Goal: Information Seeking & Learning: Find specific fact

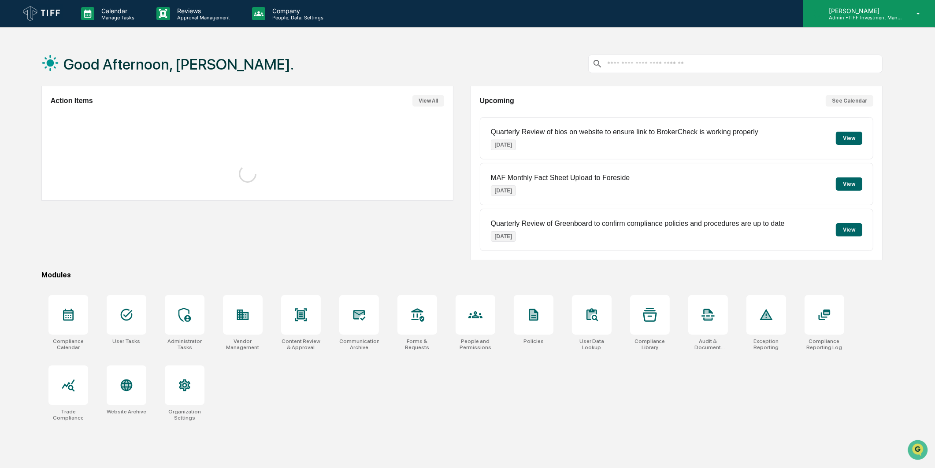
click at [855, 15] on p "Admin • TIFF Investment Management" at bounding box center [862, 18] width 82 height 6
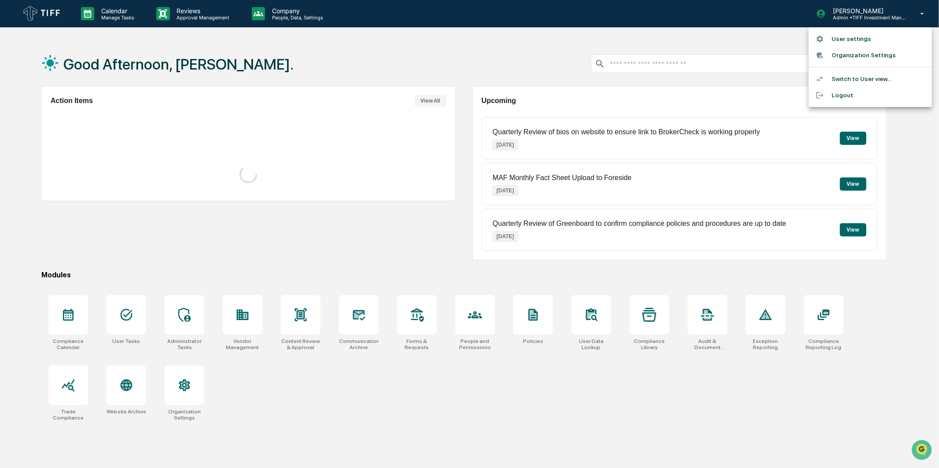
click at [185, 20] on div at bounding box center [469, 234] width 939 height 468
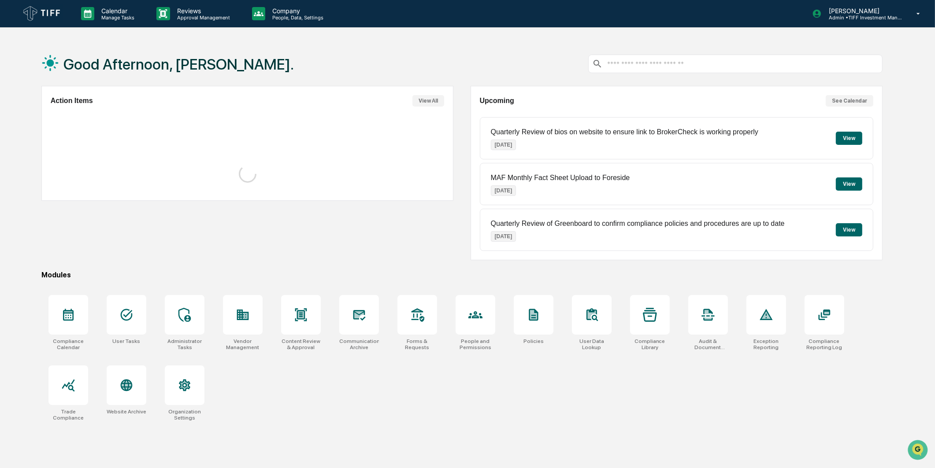
click at [192, 12] on p "Reviews" at bounding box center [202, 10] width 64 height 7
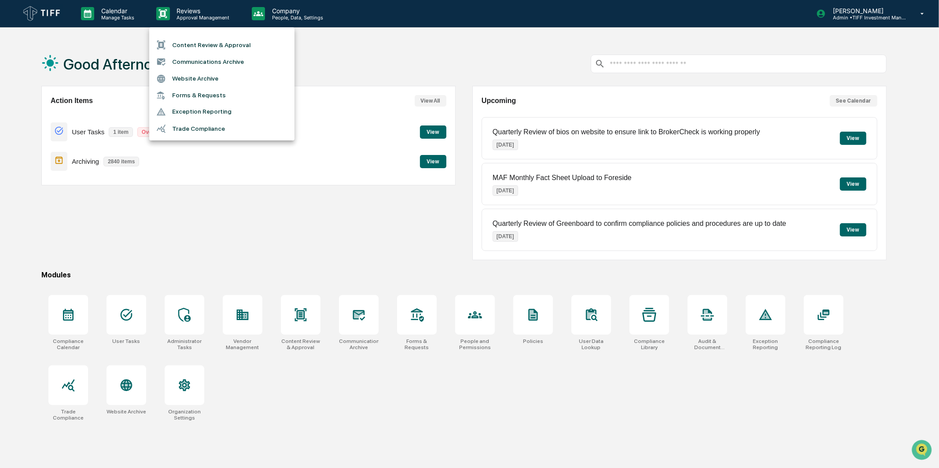
click at [218, 65] on li "Communications Archive" at bounding box center [221, 61] width 145 height 17
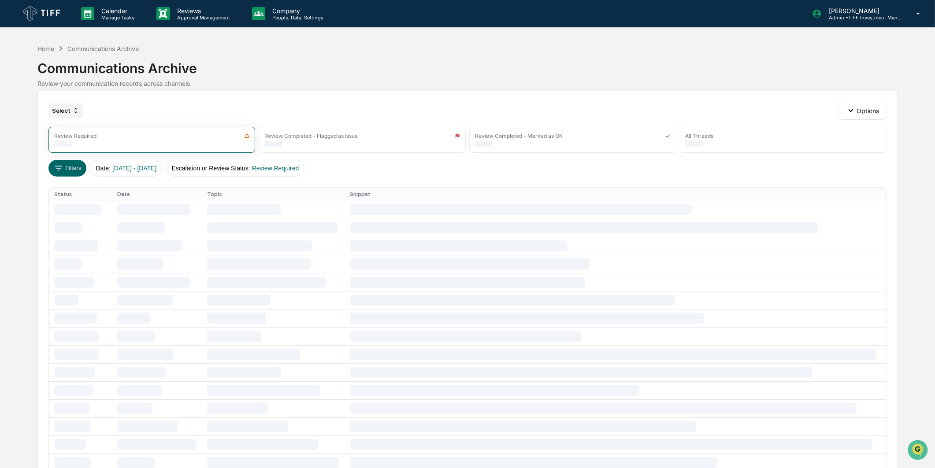
click at [72, 113] on icon at bounding box center [75, 110] width 7 height 7
click at [66, 90] on div "Home Communications Archive Communications Archive Review your communication re…" at bounding box center [467, 66] width 860 height 49
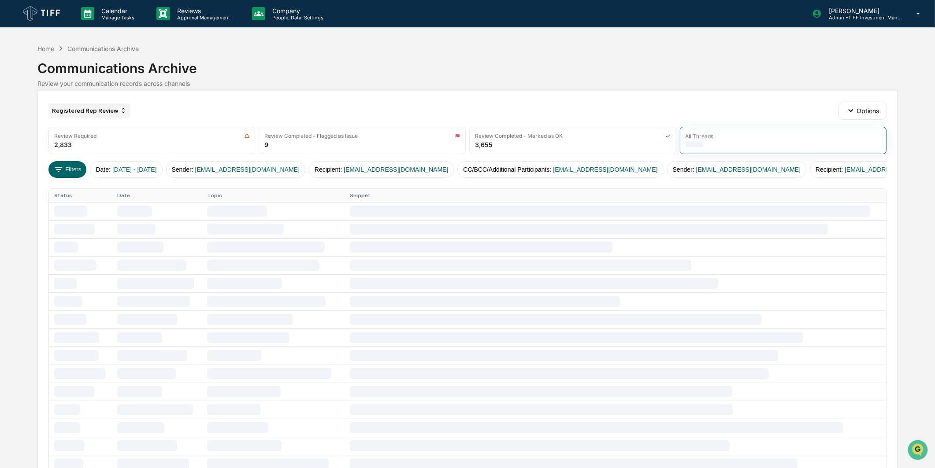
click at [89, 111] on div "Registered Rep Review" at bounding box center [89, 110] width 82 height 14
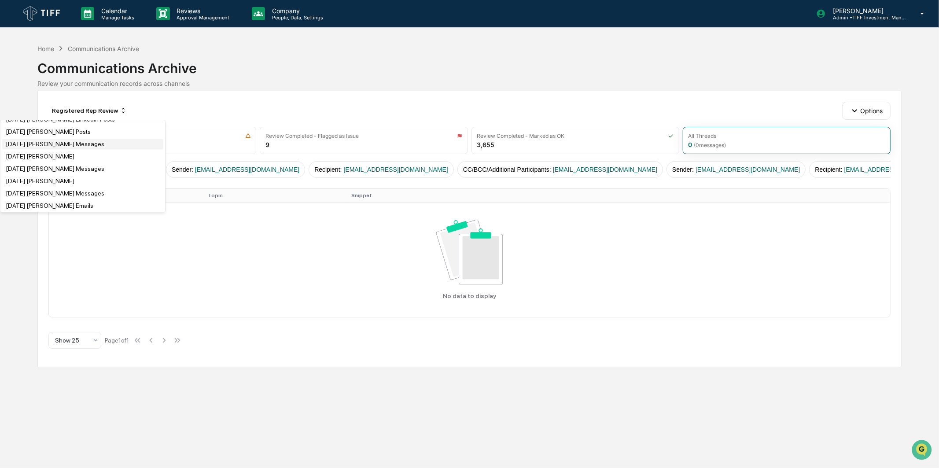
click at [82, 148] on div "[DATE] [PERSON_NAME] Messages" at bounding box center [55, 143] width 99 height 7
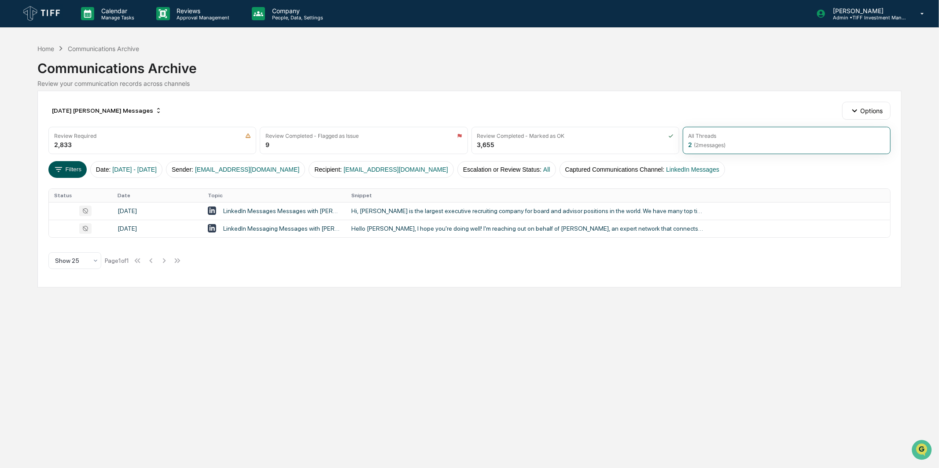
click at [69, 168] on button "Filters" at bounding box center [67, 169] width 38 height 17
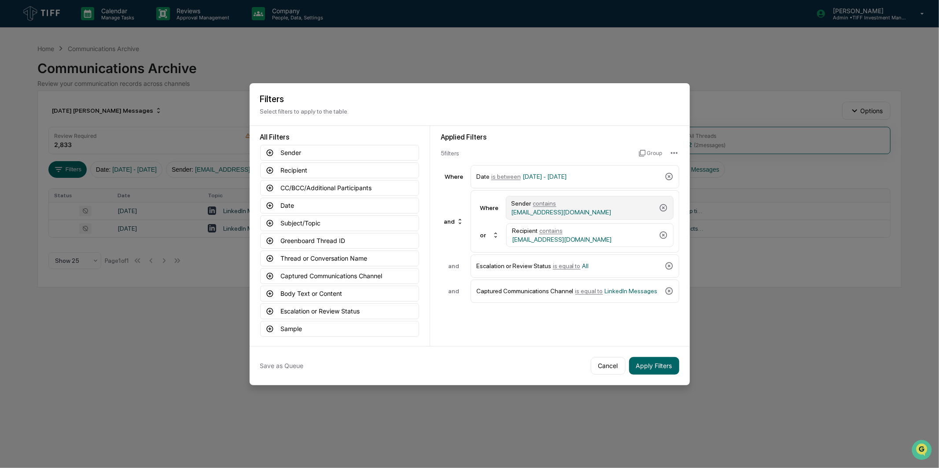
click at [600, 216] on div "Sender contains [EMAIL_ADDRESS][DOMAIN_NAME]" at bounding box center [590, 208] width 168 height 24
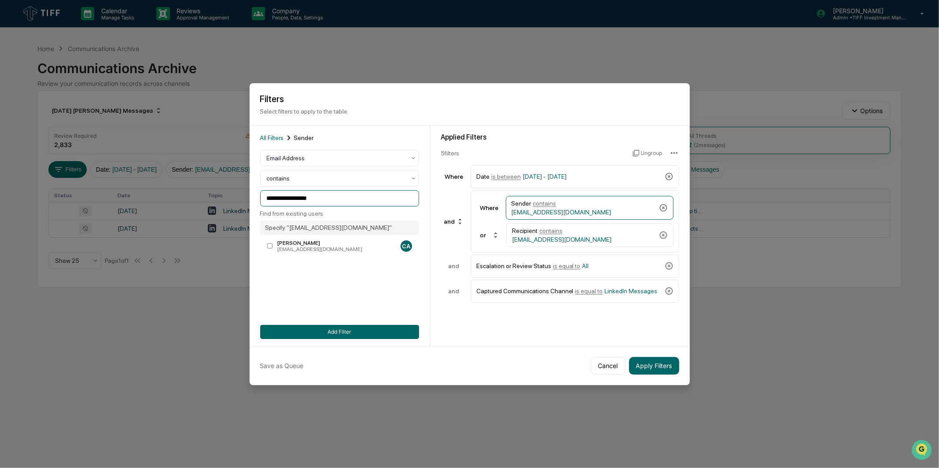
drag, startPoint x: 338, startPoint y: 199, endPoint x: 80, endPoint y: 222, distance: 259.1
click at [80, 222] on body "Calendar Manage Tasks Reviews Approval Management Company People, Data, Setting…" at bounding box center [469, 234] width 939 height 468
click at [310, 243] on div "[PERSON_NAME]" at bounding box center [336, 243] width 119 height 6
drag, startPoint x: 314, startPoint y: 198, endPoint x: 103, endPoint y: 200, distance: 210.1
click at [103, 200] on body "Calendar Manage Tasks Reviews Approval Management Company People, Data, Setting…" at bounding box center [469, 234] width 939 height 468
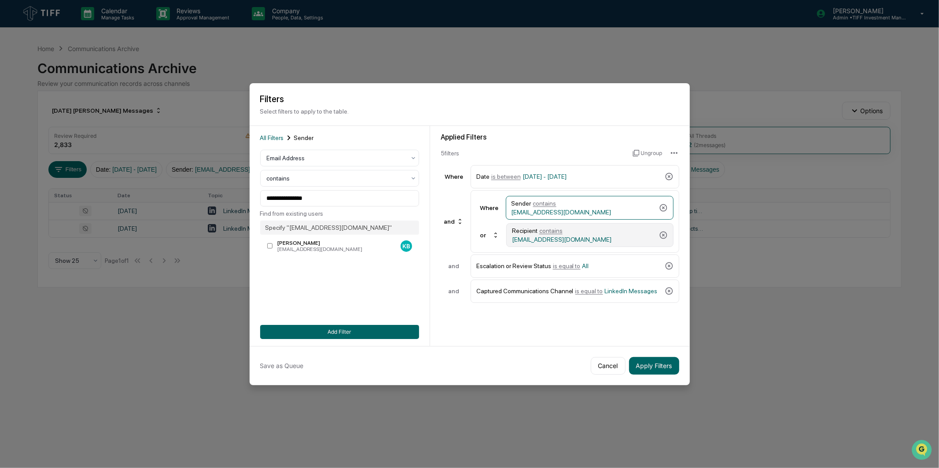
click at [631, 237] on div "Recipient contains [EMAIL_ADDRESS][DOMAIN_NAME]" at bounding box center [584, 235] width 144 height 16
drag, startPoint x: 338, startPoint y: 201, endPoint x: 173, endPoint y: 204, distance: 165.2
click at [172, 204] on body "Calendar Manage Tasks Reviews Approval Management Company People, Data, Setting…" at bounding box center [469, 234] width 939 height 468
paste input
type input "**********"
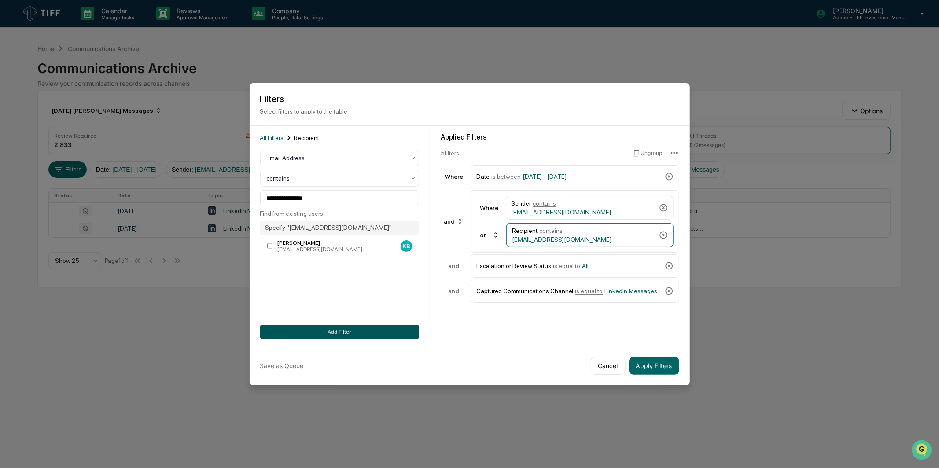
click at [332, 329] on button "Add Filter" at bounding box center [339, 332] width 159 height 14
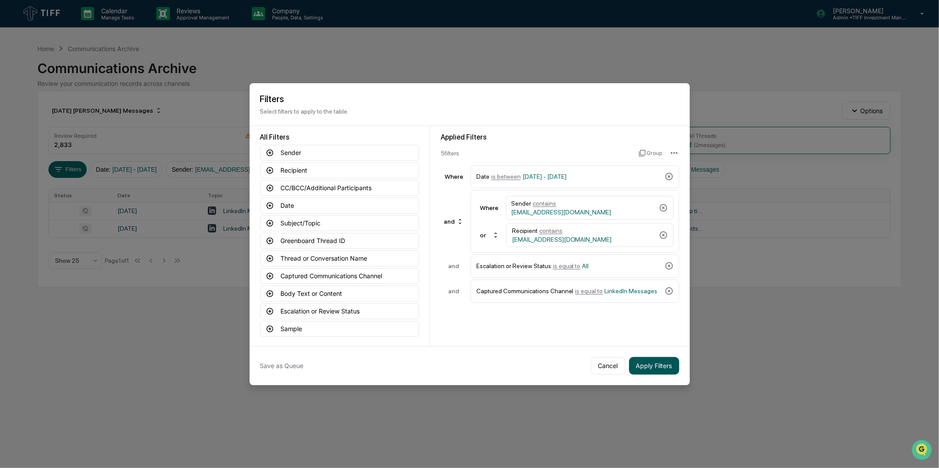
click at [654, 368] on button "Apply Filters" at bounding box center [654, 366] width 50 height 18
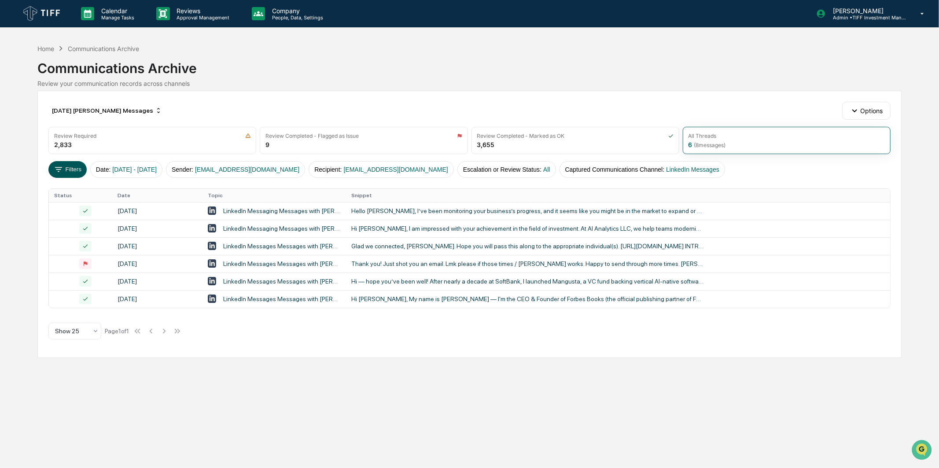
click at [71, 167] on button "Filters" at bounding box center [67, 169] width 38 height 17
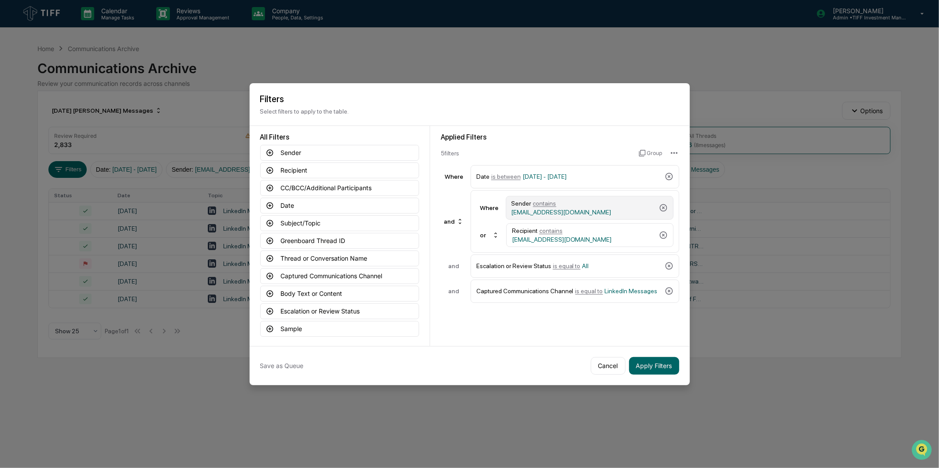
click at [607, 208] on div "Sender contains [EMAIL_ADDRESS][DOMAIN_NAME]" at bounding box center [584, 208] width 144 height 16
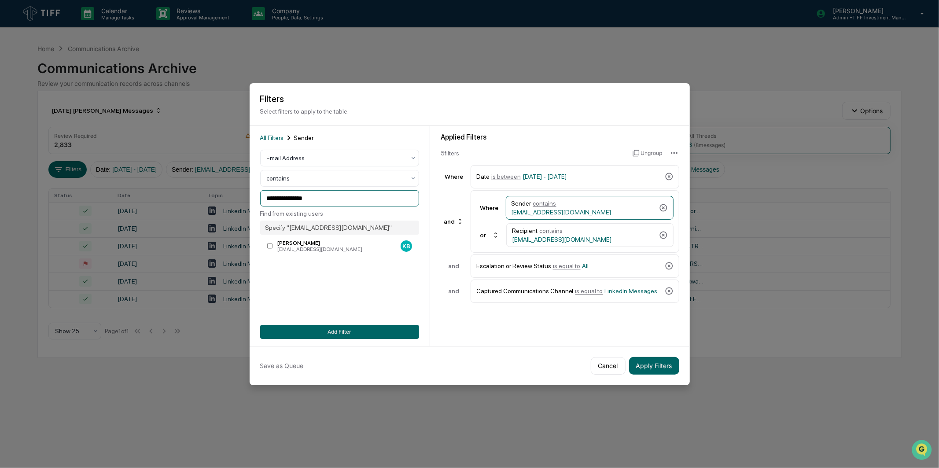
drag, startPoint x: 336, startPoint y: 200, endPoint x: 96, endPoint y: 208, distance: 240.6
click at [96, 208] on body "Calendar Manage Tasks Reviews Approval Management Company People, Data, Setting…" at bounding box center [469, 234] width 939 height 468
click at [335, 247] on div "[EMAIL_ADDRESS][DOMAIN_NAME]" at bounding box center [336, 249] width 119 height 6
click at [617, 234] on div "Recipient contains [EMAIL_ADDRESS][DOMAIN_NAME]" at bounding box center [584, 235] width 144 height 16
drag, startPoint x: 317, startPoint y: 198, endPoint x: 214, endPoint y: 199, distance: 103.5
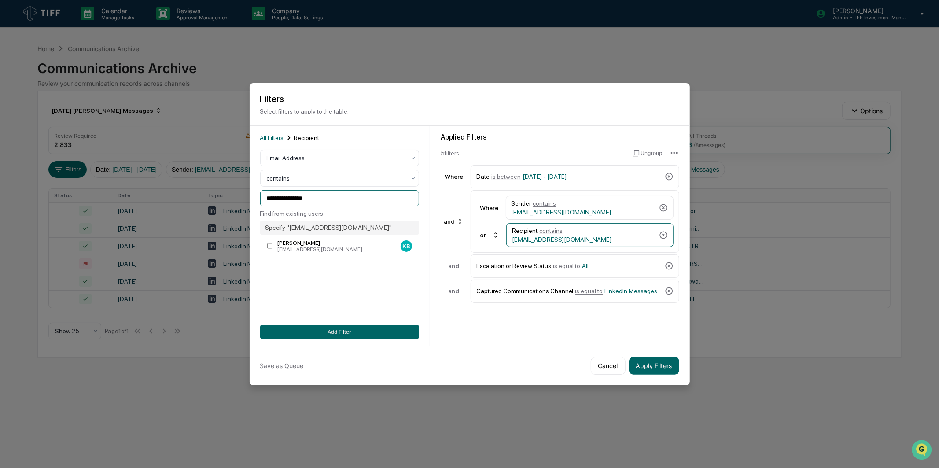
click at [214, 198] on body "Calendar Manage Tasks Reviews Approval Management Company People, Data, Setting…" at bounding box center [469, 234] width 939 height 468
click at [310, 249] on div "[EMAIL_ADDRESS][DOMAIN_NAME]" at bounding box center [336, 249] width 119 height 6
type input "**********"
click at [393, 332] on button "Add Filter" at bounding box center [339, 332] width 159 height 14
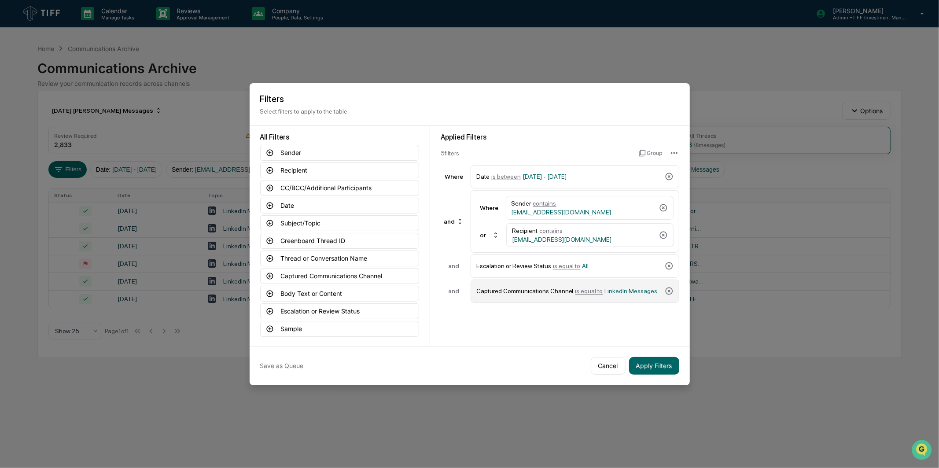
click at [628, 292] on span "LinkedIn Messages" at bounding box center [631, 291] width 53 height 7
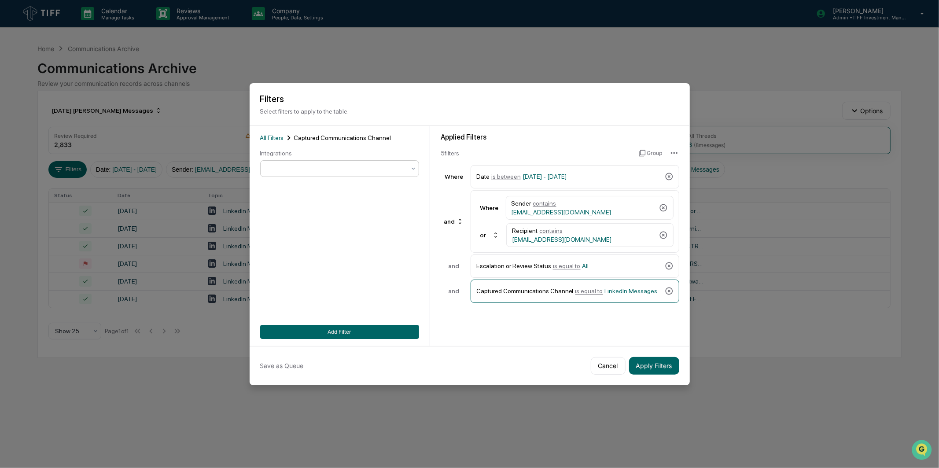
click at [351, 170] on div at bounding box center [336, 168] width 139 height 9
click at [318, 291] on div "WhatsApp" at bounding box center [340, 296] width 158 height 18
click at [336, 336] on button "Add Filter" at bounding box center [339, 332] width 159 height 14
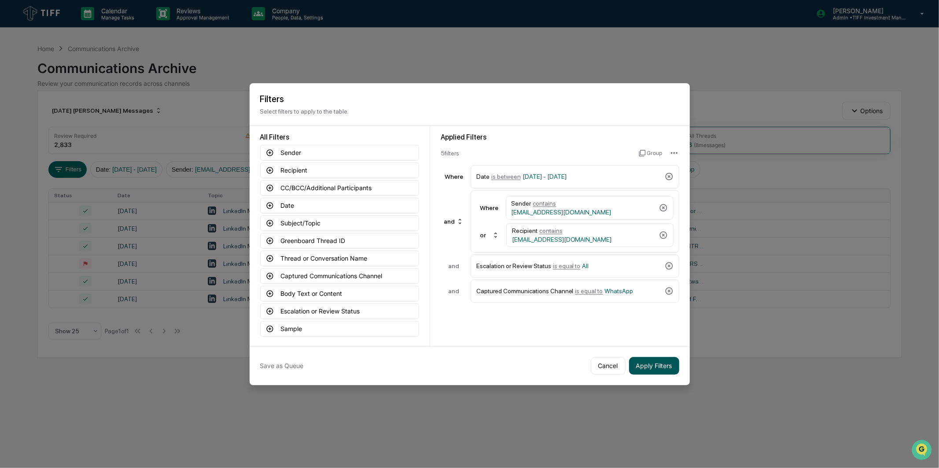
click at [636, 364] on button "Apply Filters" at bounding box center [654, 366] width 50 height 18
